Goal: Go to known website: Access a specific website the user already knows

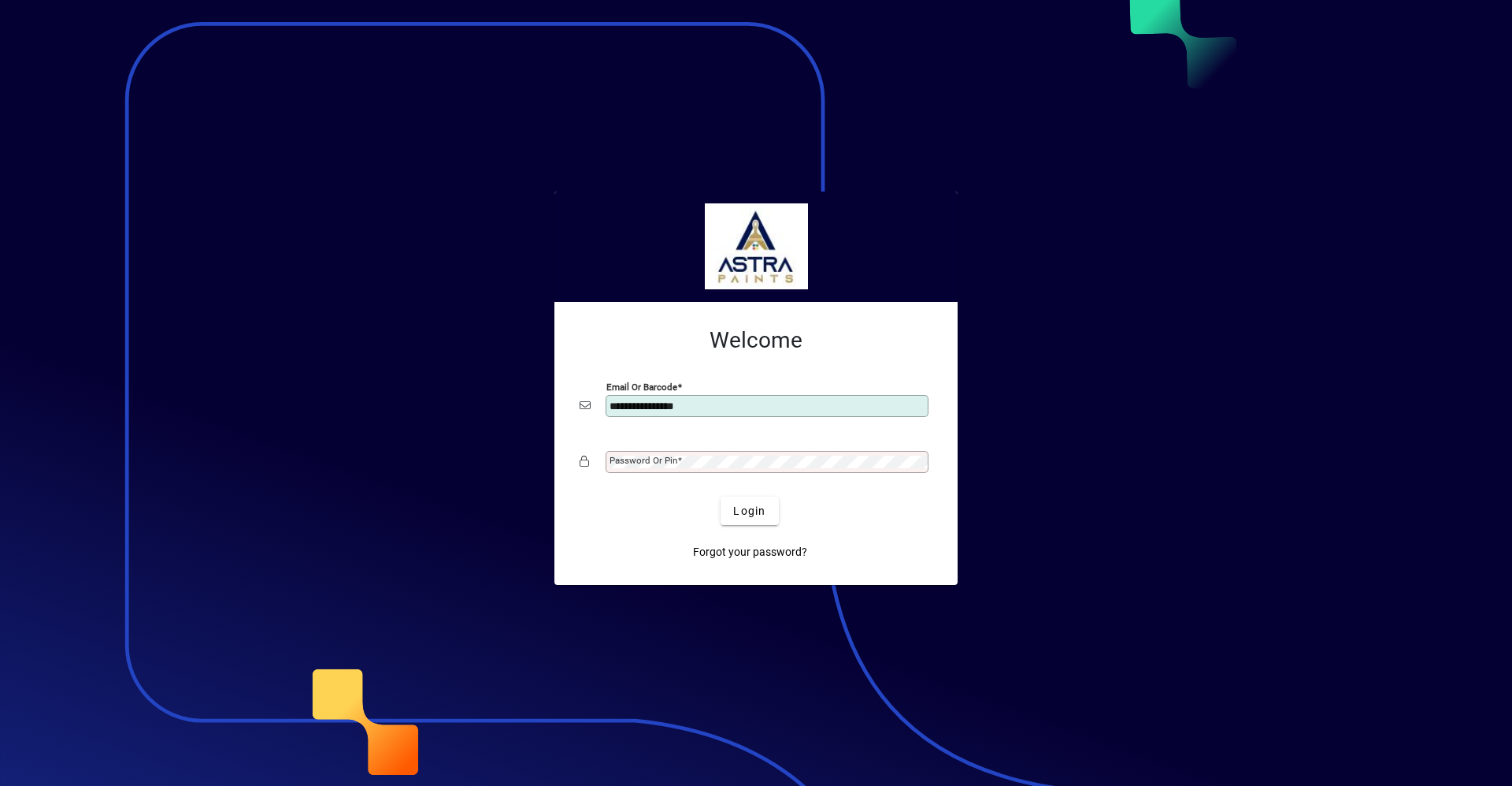
type input "**********"
click at [721, 496] on button "Login" at bounding box center [749, 510] width 57 height 29
